Goal: Task Accomplishment & Management: Complete application form

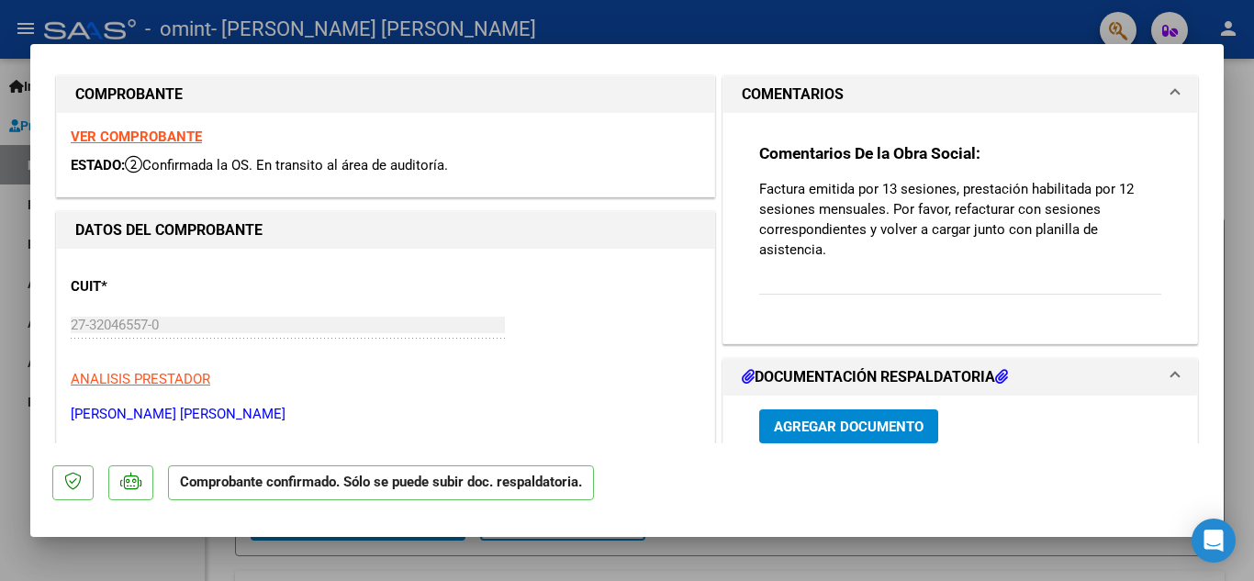
scroll to position [18, 0]
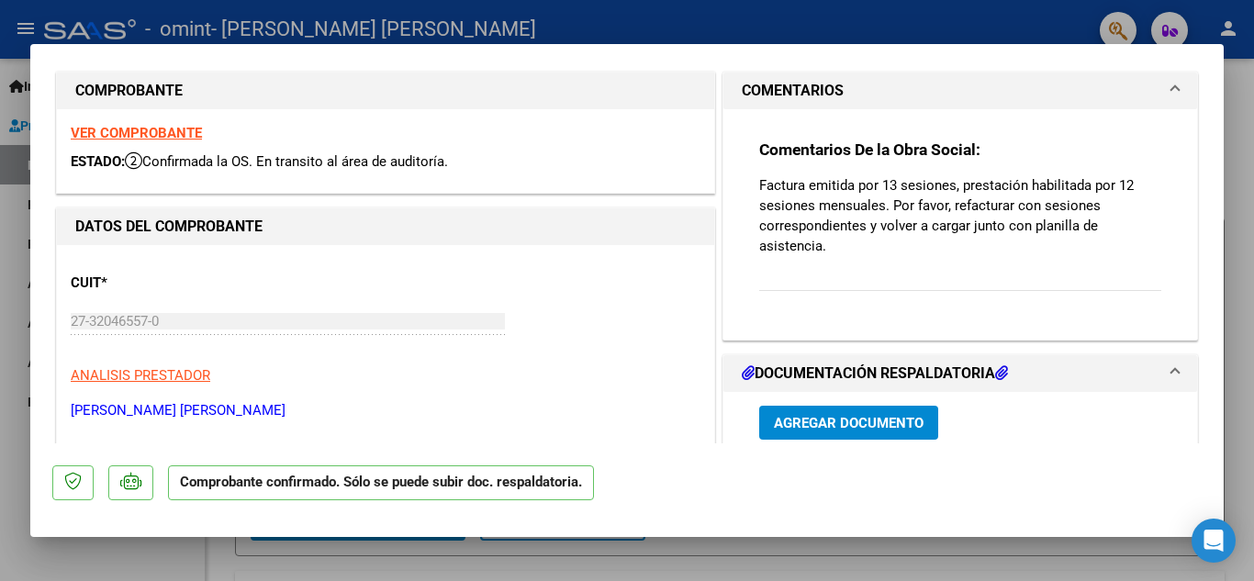
click at [1239, 164] on div at bounding box center [627, 290] width 1254 height 581
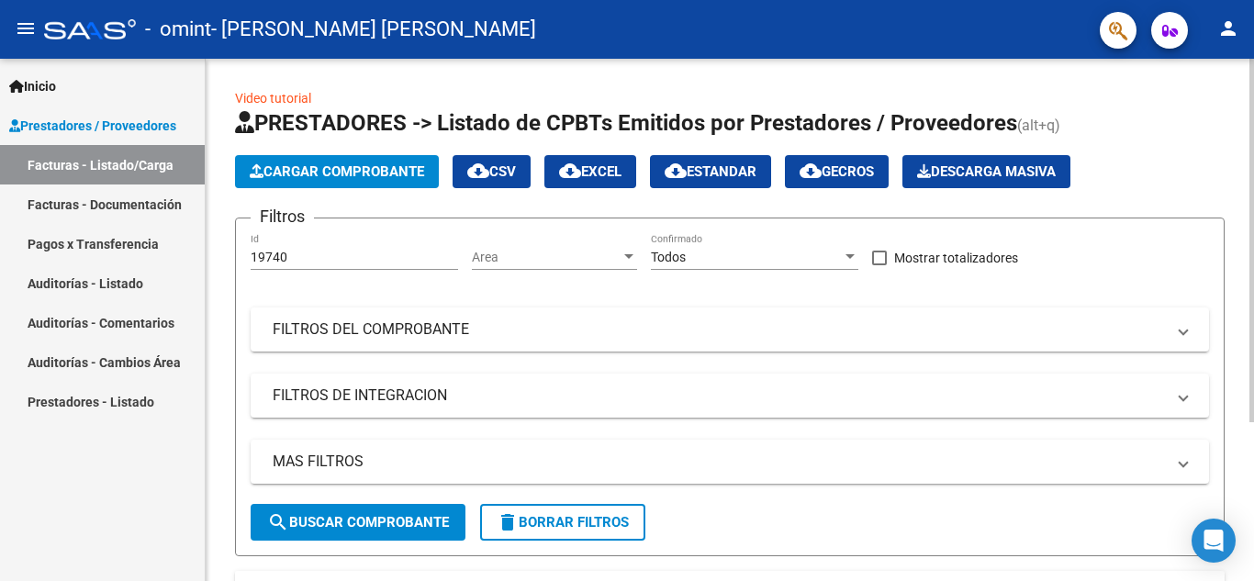
drag, startPoint x: 1239, startPoint y: 164, endPoint x: 1237, endPoint y: 143, distance: 21.2
click at [1237, 143] on div "Video tutorial PRESTADORES -> Listado de CPBTs Emitidos por Prestadores / Prove…" at bounding box center [730, 427] width 1048 height 736
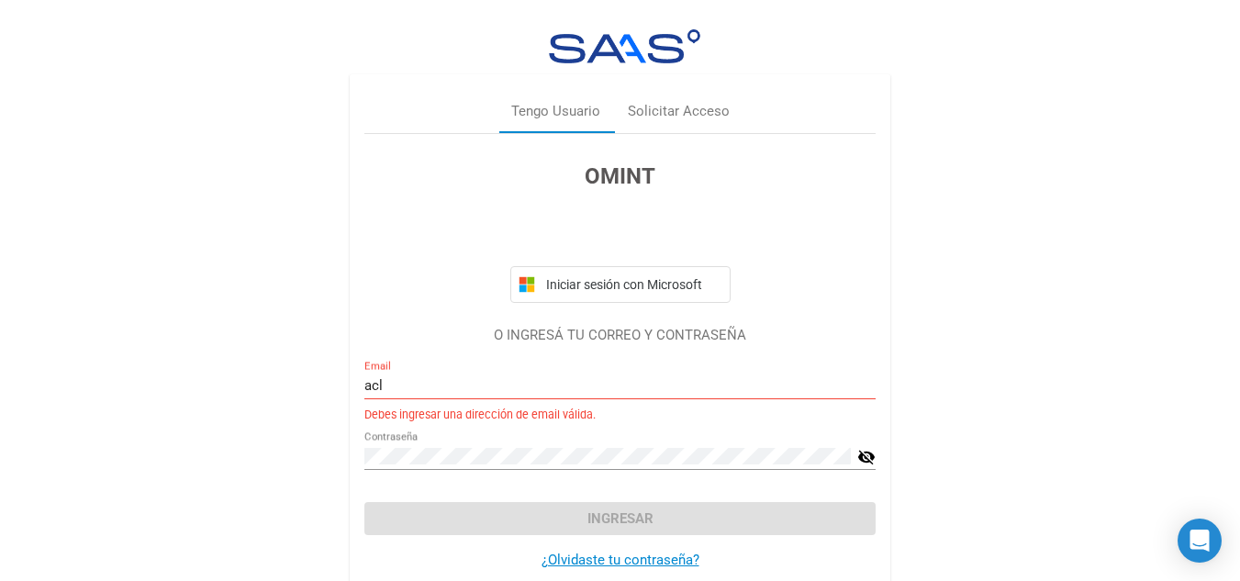
click at [292, 485] on div "Tengo Usuario Solicitar Acceso OMINT Iniciar sesión con Microsoft O INGRESÁ TU …" at bounding box center [620, 307] width 1240 height 614
click at [396, 386] on input "acl" at bounding box center [619, 385] width 511 height 17
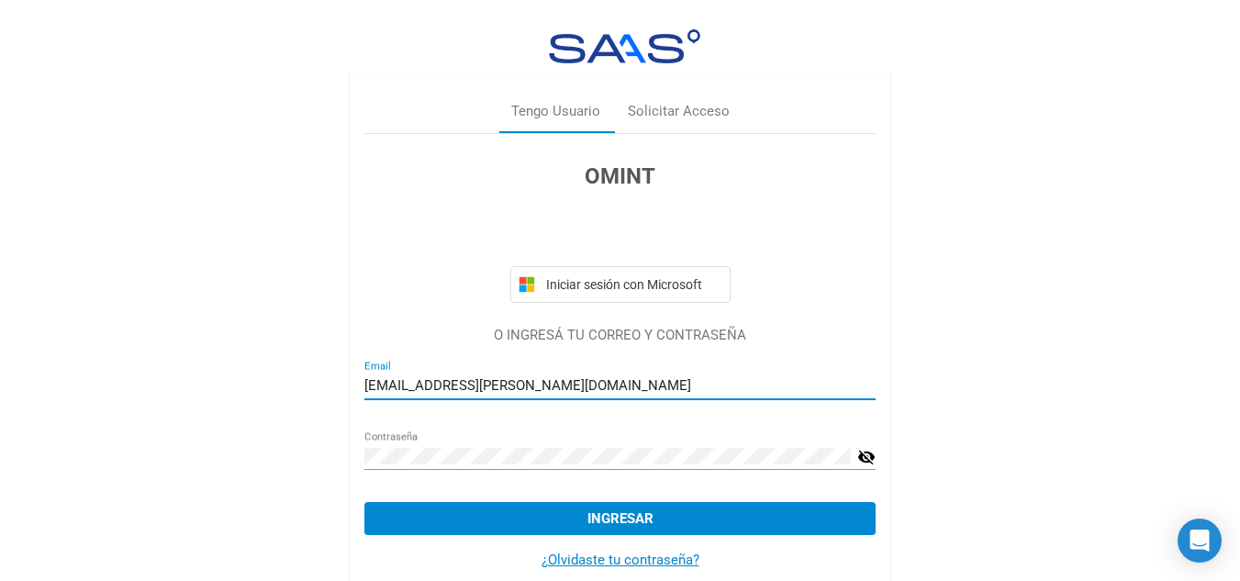
type input "[EMAIL_ADDRESS][PERSON_NAME][DOMAIN_NAME]"
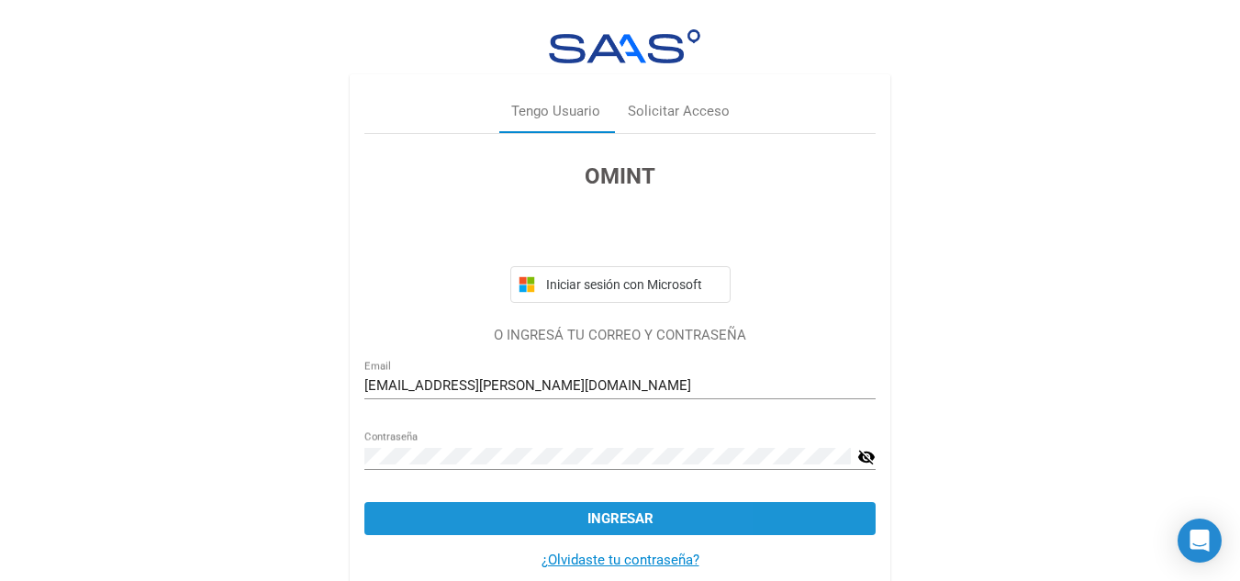
click at [464, 523] on button "Ingresar" at bounding box center [619, 518] width 511 height 33
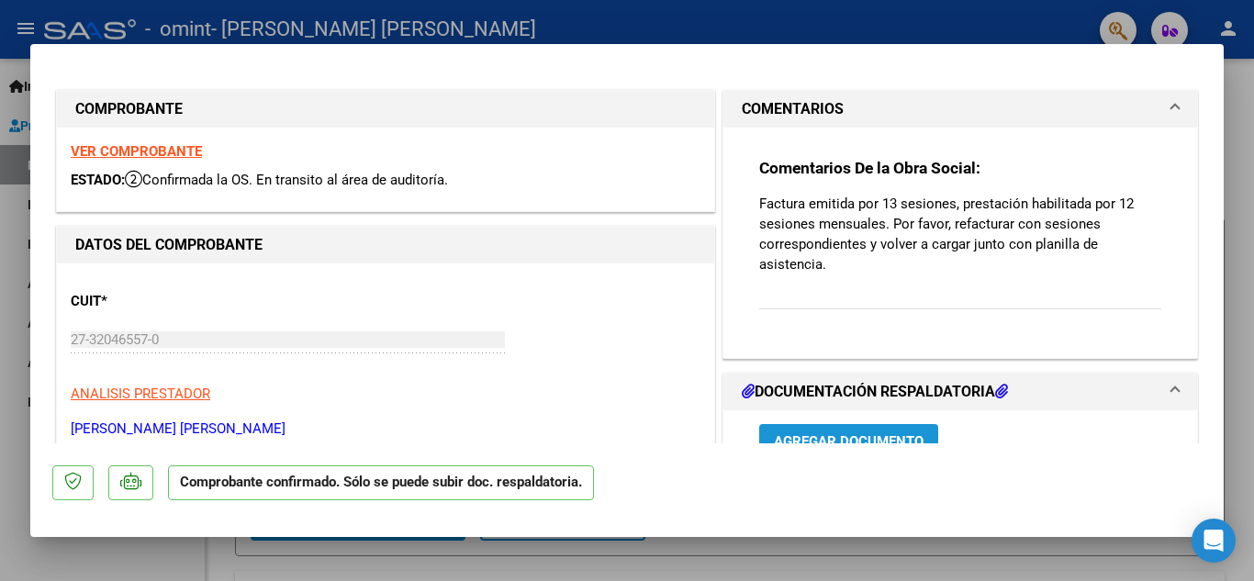
click at [832, 434] on span "Agregar Documento" at bounding box center [849, 441] width 150 height 17
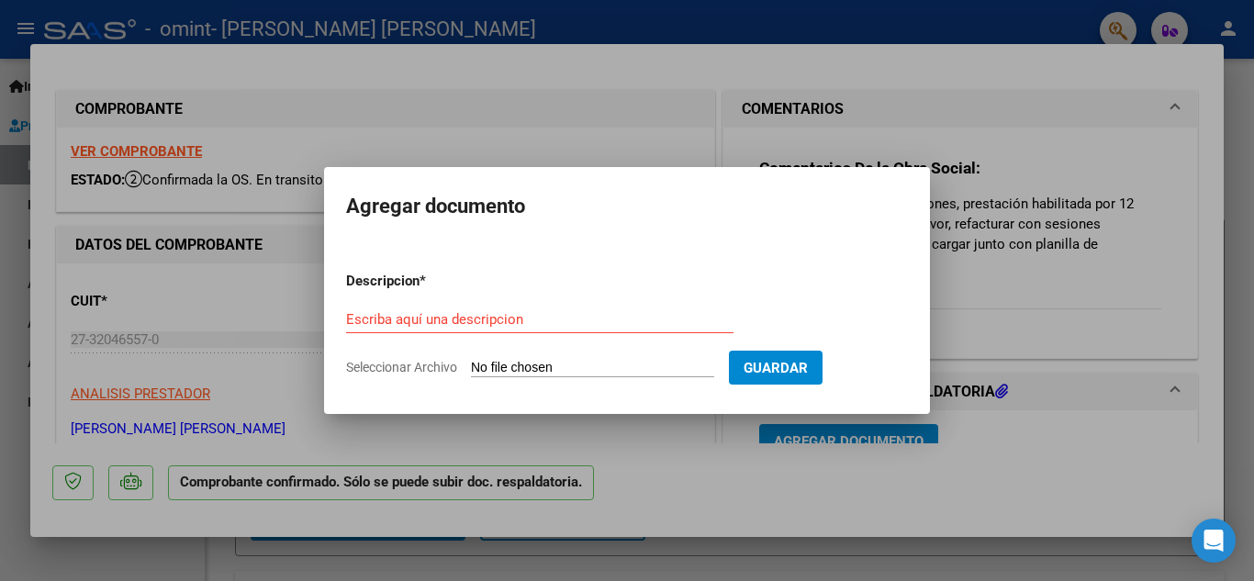
drag, startPoint x: 832, startPoint y: 434, endPoint x: 1077, endPoint y: 204, distance: 336.3
click at [1077, 204] on div at bounding box center [627, 290] width 1254 height 581
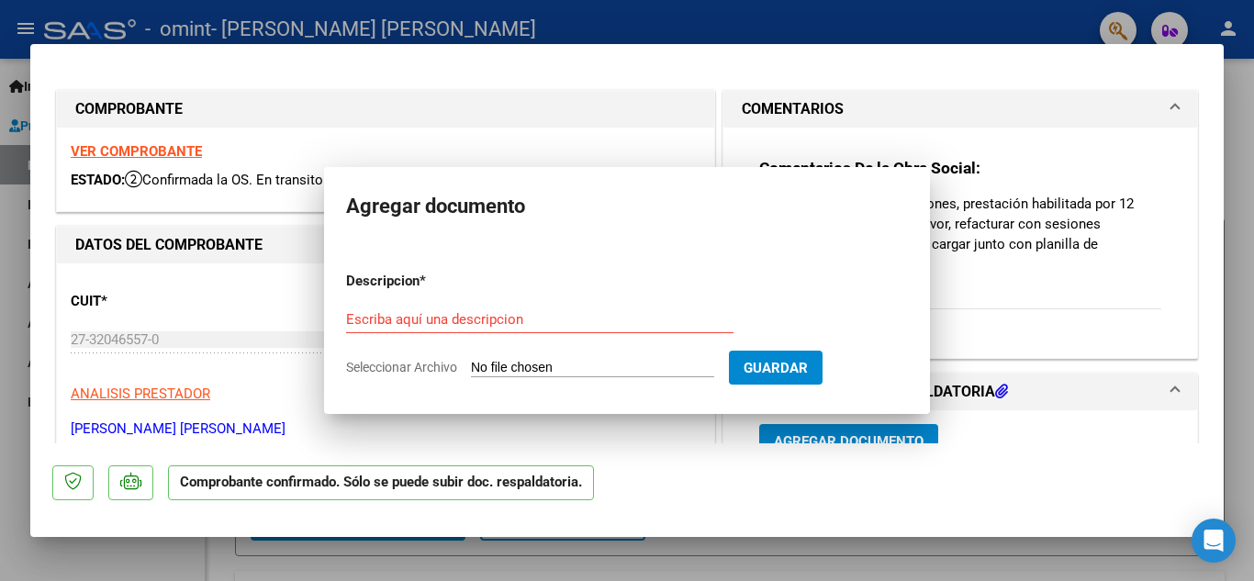
scroll to position [15, 0]
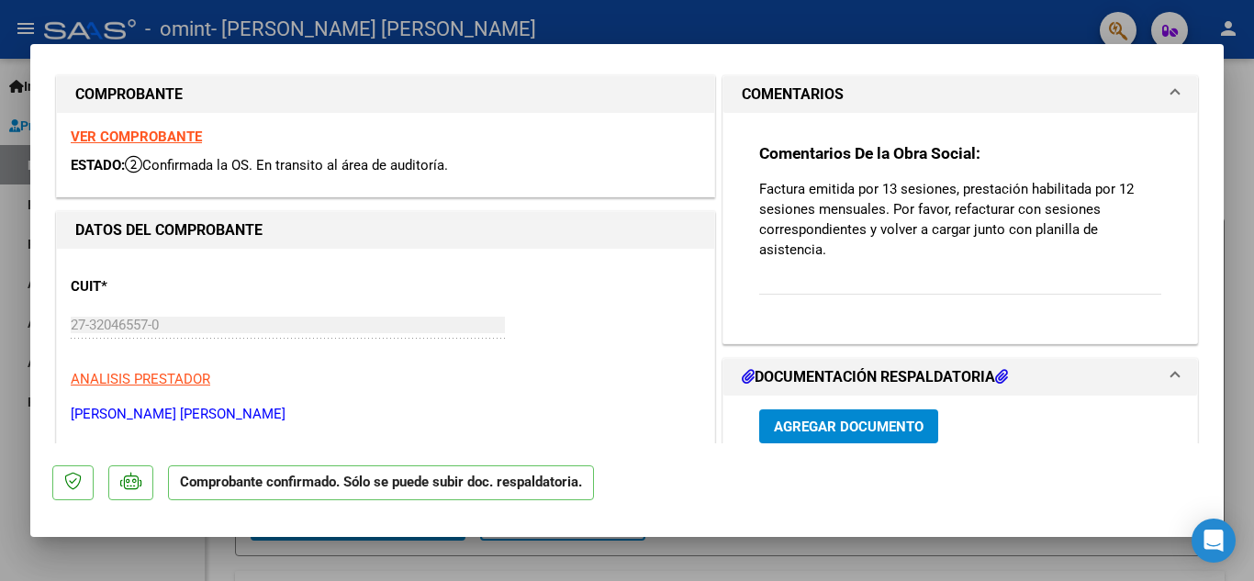
click at [1077, 204] on p "Factura emitida por 13 sesiones, prestación habilitada por 12 sesiones mensuale…" at bounding box center [960, 219] width 402 height 81
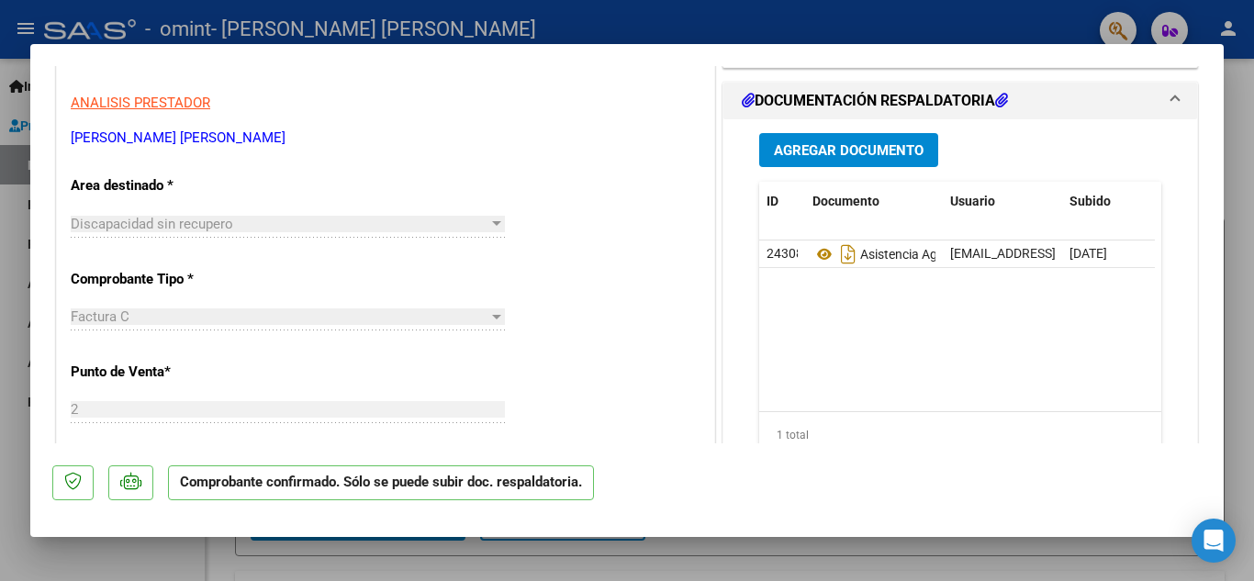
scroll to position [0, 0]
